Goal: Transaction & Acquisition: Purchase product/service

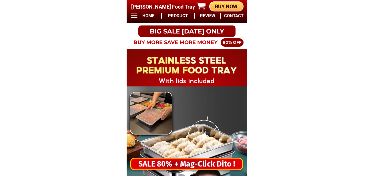
click at [216, 161] on div "SALE 80% + Mag-Click Dito !" at bounding box center [187, 164] width 112 height 12
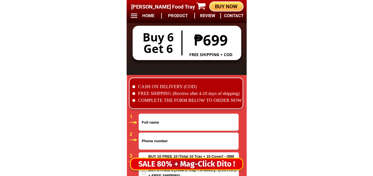
scroll to position [4770, 0]
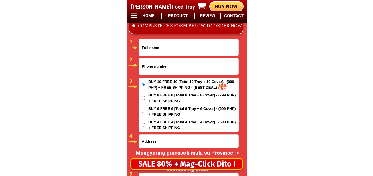
click at [183, 53] on input "Input full_name" at bounding box center [189, 47] width 100 height 17
paste input "[PERSON_NAME]"
type input "[PERSON_NAME]"
click at [162, 66] on input "Input phone_number" at bounding box center [189, 66] width 100 height 17
paste input "0999 36 27 44 2"
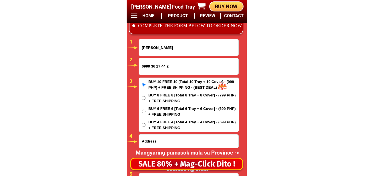
click at [168, 66] on input "0999 36 27 44 2" at bounding box center [189, 66] width 100 height 17
click at [168, 68] on input "0999 36 27 44 2" at bounding box center [189, 66] width 100 height 17
click at [168, 69] on input "0999 36 27 44 2" at bounding box center [189, 66] width 100 height 17
click at [162, 66] on input "0999 36 27 442" at bounding box center [189, 66] width 100 height 17
click at [157, 67] on input "0999 36 27442" at bounding box center [189, 66] width 100 height 17
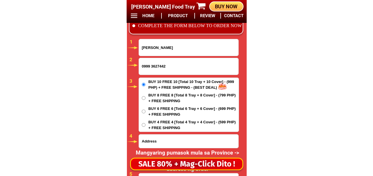
click at [152, 67] on input "0999 3627442" at bounding box center [189, 66] width 100 height 17
type input "09993627442"
click at [156, 145] on input "Input address" at bounding box center [189, 140] width 100 height 13
paste input "block 2 lots 19 batia a f p p n p bucawe Bulacan iyon ang complate"
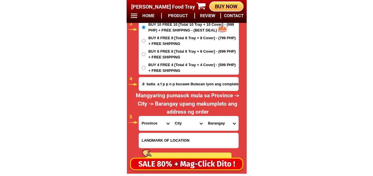
type input "block 2 lots 19 batia a f p p n p bucawe Bulacan iyon ang complate"
click at [154, 121] on select "Province [GEOGRAPHIC_DATA] [GEOGRAPHIC_DATA] [GEOGRAPHIC_DATA] [GEOGRAPHIC_DATA…" at bounding box center [155, 123] width 33 height 14
select select "63_761"
click at [139, 116] on select "Province [GEOGRAPHIC_DATA] [GEOGRAPHIC_DATA] [GEOGRAPHIC_DATA] [GEOGRAPHIC_DATA…" at bounding box center [155, 123] width 33 height 14
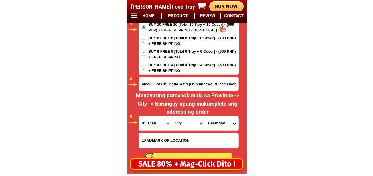
click at [176, 124] on select "City Angat Balagtas [GEOGRAPHIC_DATA] [GEOGRAPHIC_DATA] [GEOGRAPHIC_DATA] [GEOG…" at bounding box center [188, 123] width 33 height 14
select select "63_7619031"
click at [172, 116] on select "City Angat Balagtas [GEOGRAPHIC_DATA] [GEOGRAPHIC_DATA] [GEOGRAPHIC_DATA] [GEOG…" at bounding box center [188, 123] width 33 height 14
drag, startPoint x: 216, startPoint y: 128, endPoint x: 216, endPoint y: 116, distance: 11.2
click at [216, 127] on select "Barangay Antipona Bagumbayan Bambang [PERSON_NAME] 1st Binang 2nd Bolacan Bundu…" at bounding box center [221, 123] width 33 height 14
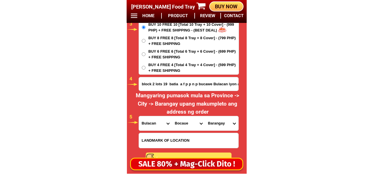
select select "63_76190318915"
click at [205, 116] on select "Barangay Antipona Bagumbayan Bambang [PERSON_NAME] 1st Binang 2nd Bolacan Bundu…" at bounding box center [221, 123] width 33 height 14
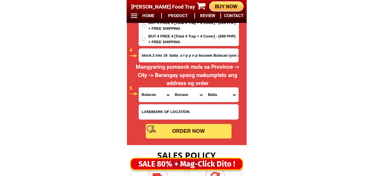
click at [186, 132] on div "ORDER NOW" at bounding box center [189, 131] width 86 height 8
radio input "true"
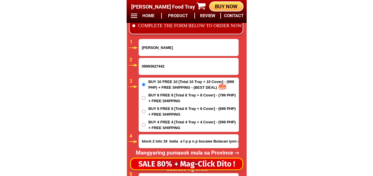
drag, startPoint x: 176, startPoint y: 47, endPoint x: 172, endPoint y: 60, distance: 13.8
click at [176, 47] on input "[PERSON_NAME]" at bounding box center [189, 47] width 100 height 17
paste input "[PERSON_NAME]"
type input "[PERSON_NAME]"
click at [160, 143] on input "block 2 lots 19 batia a f p p n p bucawe Bulacan iyon ang complate" at bounding box center [189, 140] width 100 height 13
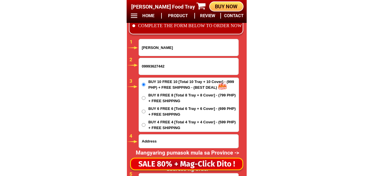
paste input "Brgy narangasan Setio nabulwang [GEOGRAPHIC_DATA] [GEOGRAPHIC_DATA][PERSON_NAME…"
type input "Brgy narangasan Setio nabulwang [GEOGRAPHIC_DATA] [GEOGRAPHIC_DATA][PERSON_NAME…"
click at [169, 61] on input "09993627442" at bounding box center [189, 66] width 100 height 17
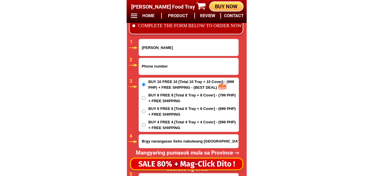
paste input "09091882789"
type input "09091882789"
click at [199, 127] on span "BUY 4 FREE 4 [Total 4 Tray + 4 Cover] - (599 PHP) + FREE SHIPPING" at bounding box center [193, 124] width 90 height 11
click at [146, 127] on input "BUY 4 FREE 4 [Total 4 Tray + 4 Cover] - (599 PHP) + FREE SHIPPING" at bounding box center [144, 125] width 4 height 4
radio input "true"
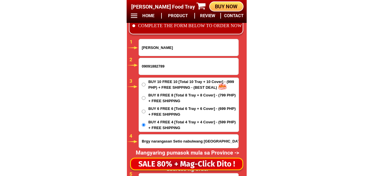
click at [193, 125] on span "BUY 4 FREE 4 [Total 4 Tray + 4 Cover] - (599 PHP) + FREE SHIPPING" at bounding box center [193, 124] width 90 height 11
click at [146, 125] on input "BUY 4 FREE 4 [Total 4 Tray + 4 Cover] - (599 PHP) + FREE SHIPPING" at bounding box center [144, 125] width 4 height 4
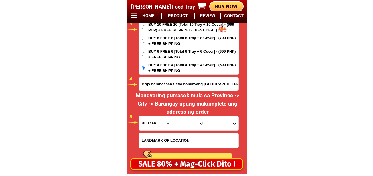
scroll to position [4856, 0]
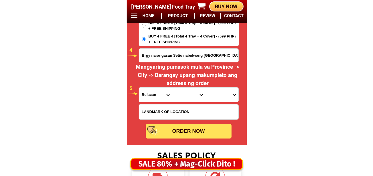
click at [150, 95] on select "Province [GEOGRAPHIC_DATA] [GEOGRAPHIC_DATA] [GEOGRAPHIC_DATA] [GEOGRAPHIC_DATA…" at bounding box center [155, 95] width 33 height 14
select select "63_626"
click at [139, 88] on select "Province [GEOGRAPHIC_DATA] [GEOGRAPHIC_DATA] [GEOGRAPHIC_DATA] [GEOGRAPHIC_DATA…" at bounding box center [155, 95] width 33 height 14
click at [188, 93] on select "City Aroroy Baleno Balud Cataingan Cawayan Dimasalang [GEOGRAPHIC_DATA] [GEOGRA…" at bounding box center [188, 95] width 33 height 14
select select "63_6266240"
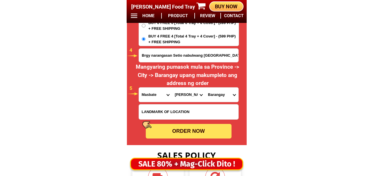
click at [172, 88] on select "City Aroroy Baleno Balud Cataingan Cawayan Dimasalang [GEOGRAPHIC_DATA] [GEOGRA…" at bounding box center [188, 95] width 33 height 14
click at [219, 92] on select "Barangay Bacolod Bangad Bara Bonbon Calasuche Calumpang (taisan) Capaculan Caya…" at bounding box center [221, 95] width 33 height 14
select select "63_626624076"
click at [205, 88] on select "Barangay Bacolod Bangad Bara Bonbon Calasuche Calumpang (taisan) Capaculan Caya…" at bounding box center [221, 95] width 33 height 14
click at [188, 132] on div "ORDER NOW" at bounding box center [189, 131] width 86 height 8
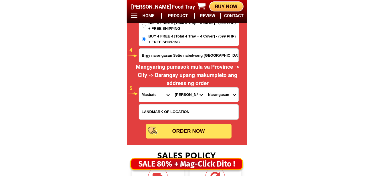
type input "09091882789"
radio input "true"
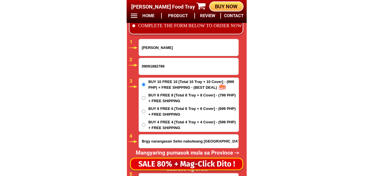
click at [155, 44] on input "[PERSON_NAME]" at bounding box center [189, 47] width 100 height 17
paste input "[PERSON_NAME]"
type input "[PERSON_NAME]"
click at [143, 69] on input "09091882789" at bounding box center [189, 66] width 100 height 17
paste input "[PHONE_NUMBER]"
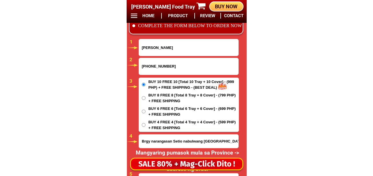
click at [152, 68] on input "[PHONE_NUMBER]" at bounding box center [189, 66] width 100 height 17
click at [158, 68] on input "0992932-5470" at bounding box center [189, 66] width 100 height 17
type input "09929325470"
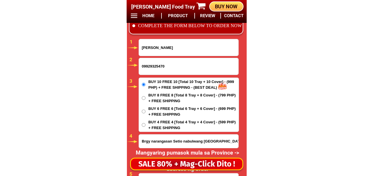
scroll to position [4828, 0]
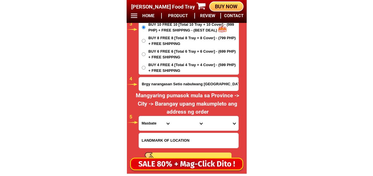
click at [187, 82] on input "Brgy narangasan Setio nabulwang [GEOGRAPHIC_DATA] [GEOGRAPHIC_DATA][PERSON_NAME…" at bounding box center [189, 83] width 100 height 13
paste input "[STREET_ADDRESS][PERSON_NAME][PERSON_NAME]. [PERSON_NAME][GEOGRAPHIC_DATA] [GEO…"
type input "[STREET_ADDRESS][PERSON_NAME][PERSON_NAME]. [PERSON_NAME][GEOGRAPHIC_DATA] [GEO…"
click at [148, 130] on div "Province [GEOGRAPHIC_DATA] [GEOGRAPHIC_DATA] [GEOGRAPHIC_DATA] [GEOGRAPHIC_DATA…" at bounding box center [189, 123] width 100 height 15
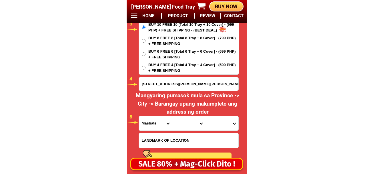
drag, startPoint x: 150, startPoint y: 125, endPoint x: 155, endPoint y: 118, distance: 9.0
click at [150, 125] on select "Province [GEOGRAPHIC_DATA] [GEOGRAPHIC_DATA] [GEOGRAPHIC_DATA] [GEOGRAPHIC_DATA…" at bounding box center [155, 123] width 33 height 14
select select "63_219"
click at [139, 116] on select "Province [GEOGRAPHIC_DATA] [GEOGRAPHIC_DATA] [GEOGRAPHIC_DATA] [GEOGRAPHIC_DATA…" at bounding box center [155, 123] width 33 height 14
click at [189, 120] on select "City [GEOGRAPHIC_DATA] [GEOGRAPHIC_DATA] [GEOGRAPHIC_DATA] [GEOGRAPHIC_DATA]-ci…" at bounding box center [188, 123] width 33 height 14
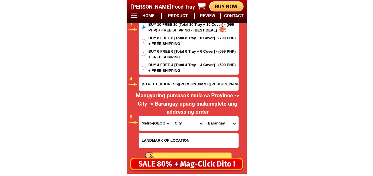
select select "63_2199364"
click at [172, 116] on select "City [GEOGRAPHIC_DATA] [GEOGRAPHIC_DATA] [GEOGRAPHIC_DATA] [GEOGRAPHIC_DATA]-ci…" at bounding box center [188, 123] width 33 height 14
click at [224, 122] on select "Barangay Bagumbayan north Bagumbayan [GEOGRAPHIC_DATA] east Navotas west NBBS D…" at bounding box center [221, 123] width 33 height 14
select select "63_21993646801"
click at [205, 116] on select "Barangay Bagumbayan north Bagumbayan [GEOGRAPHIC_DATA] east Navotas west NBBS D…" at bounding box center [221, 123] width 33 height 14
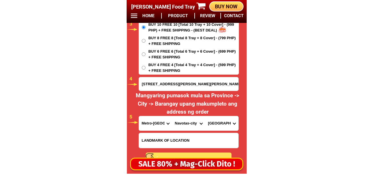
click at [217, 121] on select "Barangay Bagumbayan north Bagumbayan [GEOGRAPHIC_DATA] east Navotas west NBBS D…" at bounding box center [221, 123] width 33 height 14
click at [205, 116] on select "Barangay Bagumbayan north Bagumbayan [GEOGRAPHIC_DATA] east Navotas west NBBS D…" at bounding box center [221, 123] width 33 height 14
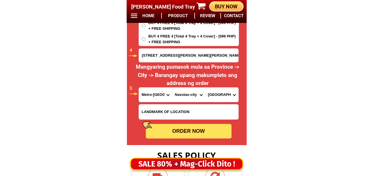
click at [197, 141] on div at bounding box center [187, 29] width 120 height 231
click at [197, 135] on div "ORDER NOW" at bounding box center [189, 131] width 86 height 8
radio input "true"
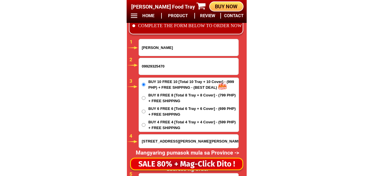
click at [164, 48] on input "[PERSON_NAME]" at bounding box center [189, 47] width 100 height 17
paste input "[PERSON_NAME]"
type input "[PERSON_NAME]"
click at [161, 72] on input "09929325470" at bounding box center [189, 66] width 100 height 17
paste input "09398414108"
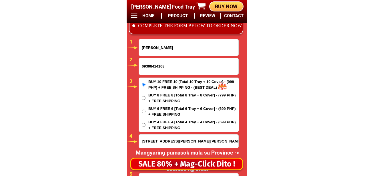
scroll to position [4799, 0]
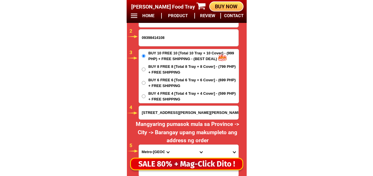
type input "09398414108"
click at [160, 114] on input "[STREET_ADDRESS][PERSON_NAME][PERSON_NAME]. [PERSON_NAME][GEOGRAPHIC_DATA] [GEO…" at bounding box center [189, 112] width 100 height 13
paste input "purok sing benco barangay [GEOGRAPHIC_DATA] [GEOGRAPHIC_DATA]"
type input "purok sing benco barangay [GEOGRAPHIC_DATA] [GEOGRAPHIC_DATA]"
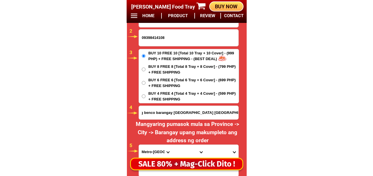
scroll to position [0, 0]
click at [150, 149] on select "Province [GEOGRAPHIC_DATA] [GEOGRAPHIC_DATA] [GEOGRAPHIC_DATA] [GEOGRAPHIC_DATA…" at bounding box center [155, 152] width 33 height 14
select select "63_396"
click at [139, 145] on select "Province [GEOGRAPHIC_DATA] [GEOGRAPHIC_DATA] [GEOGRAPHIC_DATA] [GEOGRAPHIC_DATA…" at bounding box center [155, 152] width 33 height 14
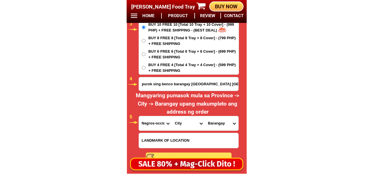
click at [184, 127] on select "City [GEOGRAPHIC_DATA]-city [GEOGRAPHIC_DATA]-city [GEOGRAPHIC_DATA] [GEOGRAPHI…" at bounding box center [188, 123] width 33 height 14
select select "63_3966258"
click at [172, 116] on select "City [GEOGRAPHIC_DATA]-city [GEOGRAPHIC_DATA]-city [GEOGRAPHIC_DATA] [GEOGRAPHI…" at bounding box center [188, 123] width 33 height 14
click at [218, 120] on select "Barangay [PERSON_NAME][GEOGRAPHIC_DATA][GEOGRAPHIC_DATA] Bulanon Campo himoga-a…" at bounding box center [221, 123] width 33 height 14
select select "63_396625873776"
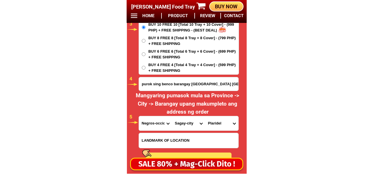
click at [205, 116] on select "Barangay [PERSON_NAME][GEOGRAPHIC_DATA][GEOGRAPHIC_DATA] Bulanon Campo himoga-a…" at bounding box center [221, 123] width 33 height 14
